Goal: Task Accomplishment & Management: Use online tool/utility

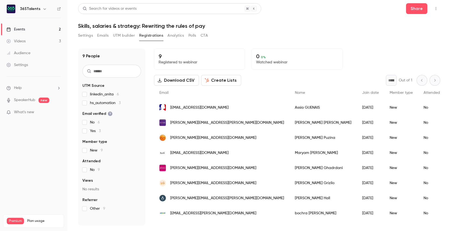
scroll to position [10, 0]
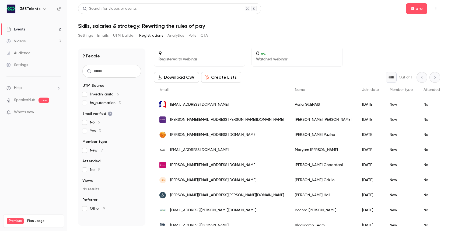
scroll to position [10, 0]
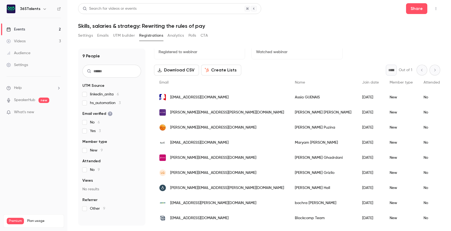
click at [122, 36] on button "UTM builder" at bounding box center [124, 35] width 22 height 9
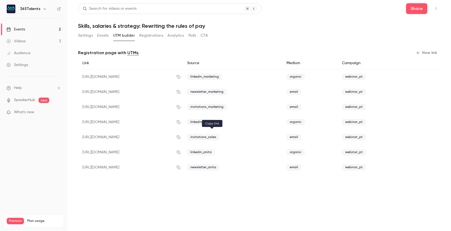
click at [181, 138] on icon "button" at bounding box center [178, 137] width 4 height 4
click at [180, 107] on icon "button" at bounding box center [179, 107] width 4 height 4
click at [154, 35] on button "Registrations" at bounding box center [151, 35] width 24 height 9
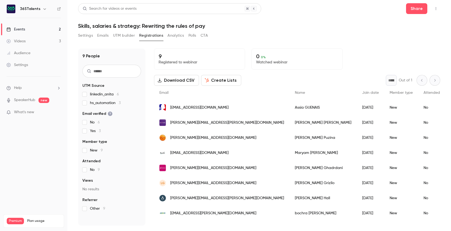
click at [205, 107] on span "[EMAIL_ADDRESS][DOMAIN_NAME]" at bounding box center [199, 108] width 58 height 6
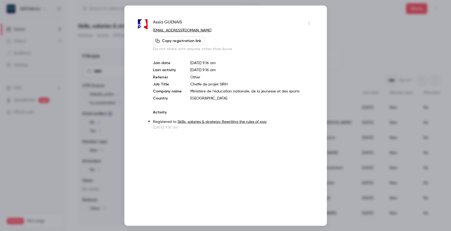
click at [310, 25] on icon "button" at bounding box center [309, 23] width 4 height 4
click at [298, 19] on div at bounding box center [225, 115] width 451 height 231
click at [360, 124] on div at bounding box center [225, 115] width 451 height 231
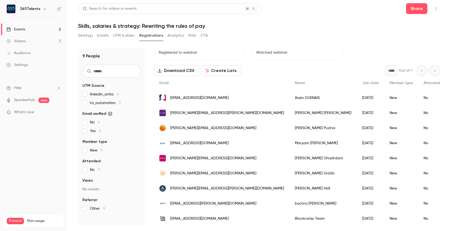
scroll to position [10, 0]
click at [101, 94] on span "linkedin_anita 6" at bounding box center [104, 94] width 29 height 5
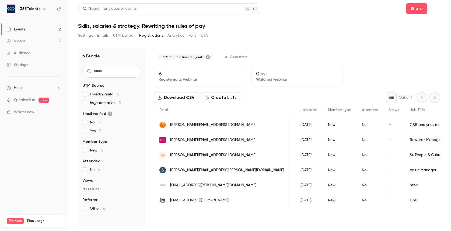
scroll to position [0, 0]
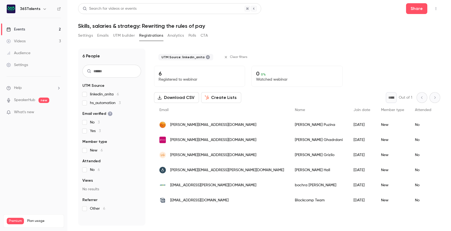
click at [103, 95] on span "linkedin_anita 6" at bounding box center [104, 94] width 29 height 5
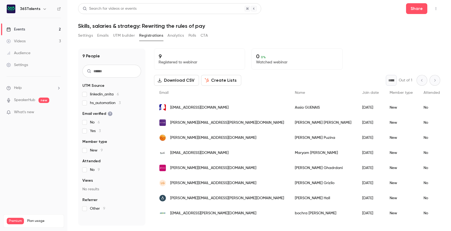
click at [30, 28] on link "Events 2" at bounding box center [33, 29] width 67 height 12
